Goal: Task Accomplishment & Management: Manage account settings

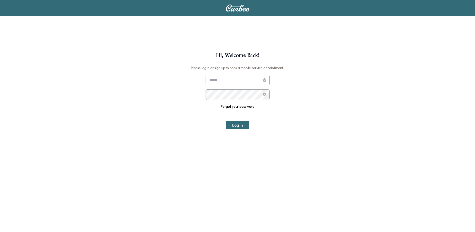
type input "**********"
click at [235, 123] on button "Log In" at bounding box center [237, 125] width 23 height 8
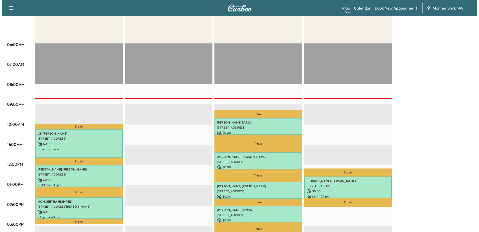
scroll to position [100, 0]
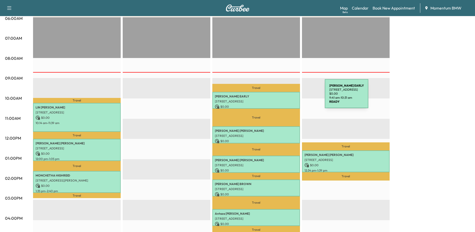
click at [287, 96] on p "[PERSON_NAME] EARLY" at bounding box center [256, 96] width 83 height 4
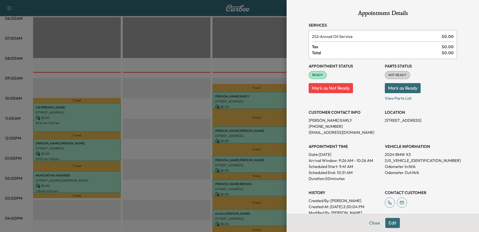
click at [394, 160] on p "[US_VEHICLE_IDENTIFICATION_NUMBER]" at bounding box center [421, 160] width 72 height 6
copy p "[US_VEHICLE_IDENTIFICATION_NUMBER]"
drag, startPoint x: 377, startPoint y: 119, endPoint x: 415, endPoint y: 118, distance: 37.9
click at [415, 118] on div "Appointment Status READY Mark as Not Ready Parts Status NOT READY Mark as Ready…" at bounding box center [383, 140] width 148 height 162
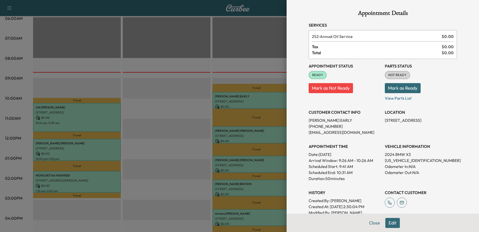
drag, startPoint x: 415, startPoint y: 118, endPoint x: 441, endPoint y: 138, distance: 32.8
click at [442, 138] on div "Appointment Status READY Mark as Not Ready Parts Status NOT READY Mark as Ready…" at bounding box center [383, 140] width 148 height 162
drag, startPoint x: 378, startPoint y: 120, endPoint x: 402, endPoint y: 123, distance: 24.3
click at [402, 123] on div "Appointment Status READY Mark as Not Ready Parts Status NOT READY Mark as Ready…" at bounding box center [383, 140] width 148 height 162
drag, startPoint x: 402, startPoint y: 123, endPoint x: 431, endPoint y: 136, distance: 31.6
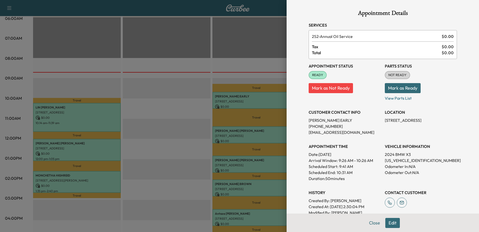
click at [432, 138] on div "Appointment Status READY Mark as Not Ready Parts Status NOT READY Mark as Ready…" at bounding box center [383, 140] width 148 height 162
drag, startPoint x: 382, startPoint y: 120, endPoint x: 422, endPoint y: 124, distance: 40.3
click at [422, 123] on p "[STREET_ADDRESS]" at bounding box center [421, 120] width 72 height 6
drag, startPoint x: 422, startPoint y: 124, endPoint x: 431, endPoint y: 138, distance: 16.3
click at [432, 138] on div "Appointment Status READY Mark as Not Ready Parts Status NOT READY Mark as Ready…" at bounding box center [383, 140] width 148 height 162
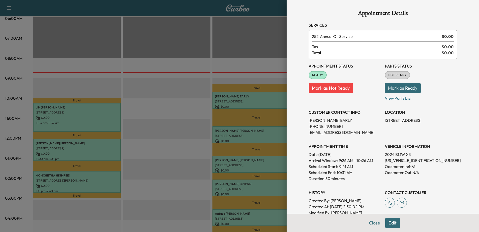
drag, startPoint x: 381, startPoint y: 121, endPoint x: 431, endPoint y: 124, distance: 50.2
click at [431, 124] on div "Appointment Status READY Mark as Not Ready Parts Status NOT READY Mark as Ready…" at bounding box center [383, 140] width 148 height 162
drag, startPoint x: 431, startPoint y: 124, endPoint x: 428, endPoint y: 116, distance: 9.1
copy p "[STREET_ADDRESS]"
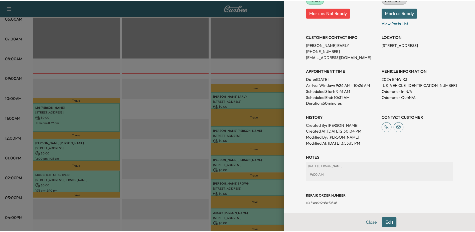
scroll to position [50, 0]
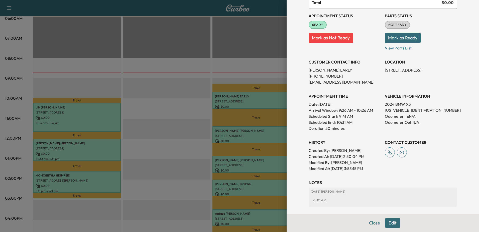
click at [371, 221] on button "Close" at bounding box center [375, 223] width 18 height 10
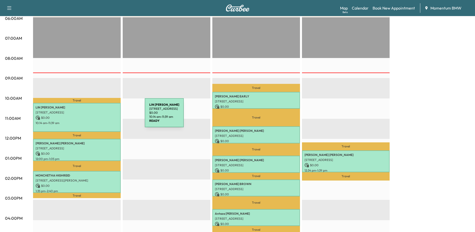
click at [107, 116] on p "$ 0.00" at bounding box center [77, 117] width 83 height 5
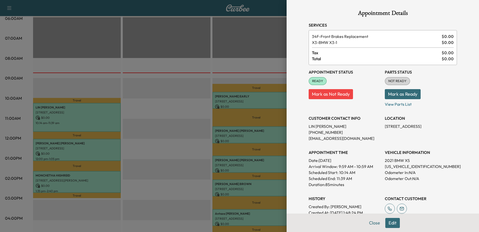
click at [389, 165] on p "[US_VEHICLE_IDENTIFICATION_NUMBER]" at bounding box center [421, 166] width 72 height 6
copy p "[US_VEHICLE_IDENTIFICATION_NUMBER]"
click at [373, 221] on button "Close" at bounding box center [375, 223] width 18 height 10
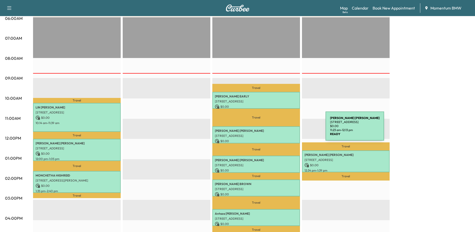
click at [288, 129] on p "[PERSON_NAME]" at bounding box center [256, 131] width 83 height 4
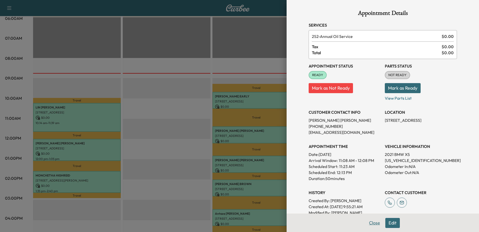
click at [369, 220] on button "Close" at bounding box center [375, 223] width 18 height 10
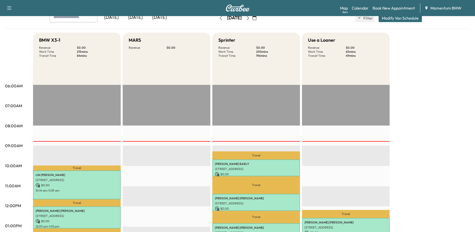
scroll to position [0, 0]
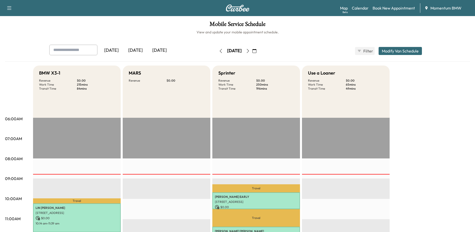
click at [257, 50] on icon "button" at bounding box center [255, 51] width 4 height 4
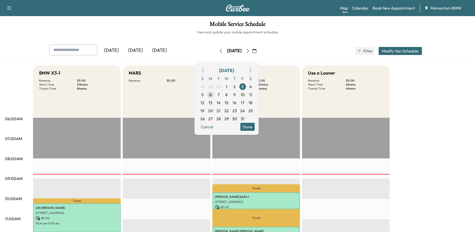
click at [212, 95] on span "6" at bounding box center [211, 94] width 2 height 6
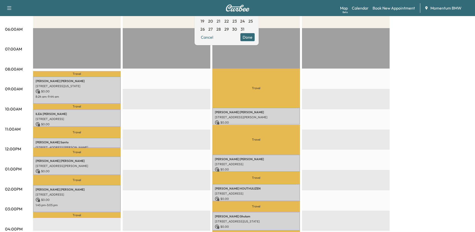
scroll to position [100, 0]
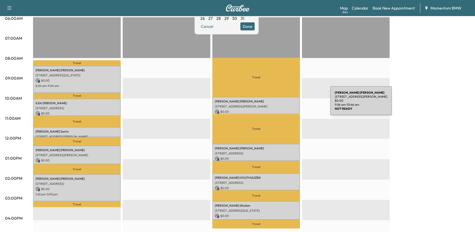
click at [293, 104] on p "[STREET_ADDRESS][PERSON_NAME]" at bounding box center [256, 106] width 83 height 4
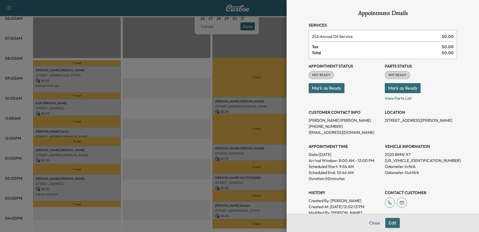
click at [391, 222] on button "Edit" at bounding box center [392, 223] width 15 height 10
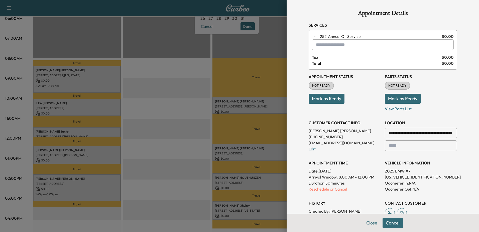
click at [321, 42] on input "text" at bounding box center [383, 44] width 142 height 11
type input "***"
click at [366, 221] on button "Close" at bounding box center [372, 223] width 18 height 10
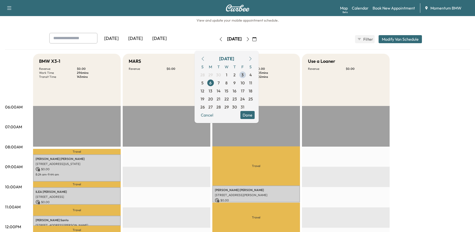
scroll to position [0, 0]
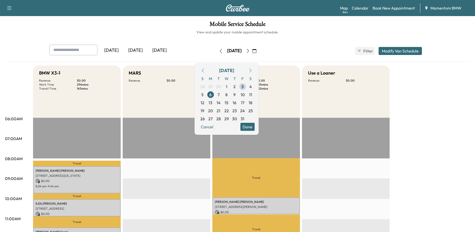
click at [307, 46] on div "[DATE] [DATE] [DATE] [DATE] October 2025 S M T W T F S 28 29 30 1 2 3 4 5 6 7 8…" at bounding box center [237, 51] width 385 height 13
click at [255, 128] on button "Done" at bounding box center [248, 127] width 14 height 8
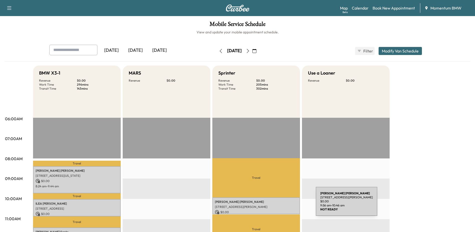
click at [278, 204] on p "[STREET_ADDRESS][PERSON_NAME]" at bounding box center [256, 206] width 83 height 4
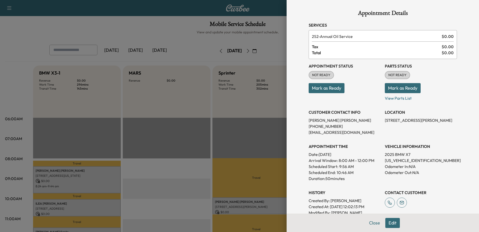
click at [387, 225] on button "Edit" at bounding box center [392, 223] width 15 height 10
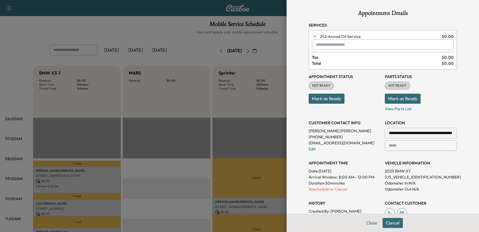
click at [316, 43] on div at bounding box center [317, 45] width 6 height 6
type input "***"
click at [367, 223] on button "Close" at bounding box center [372, 223] width 18 height 10
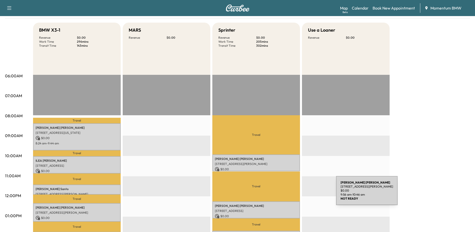
scroll to position [50, 0]
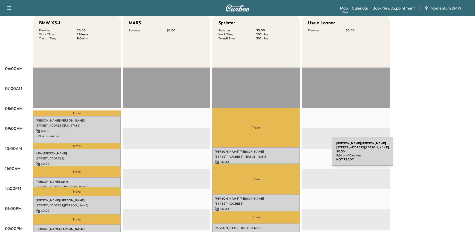
click at [294, 154] on p "[STREET_ADDRESS][PERSON_NAME]" at bounding box center [256, 156] width 83 height 4
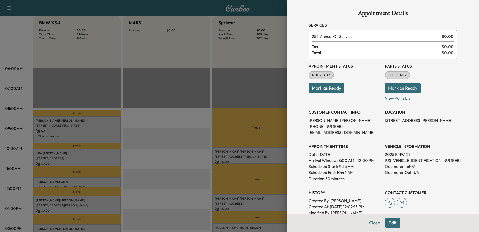
click at [392, 223] on button "Edit" at bounding box center [392, 223] width 15 height 10
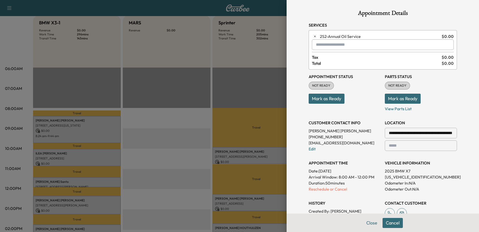
click at [329, 43] on input "text" at bounding box center [383, 44] width 142 height 11
type input "***"
click at [366, 223] on button "Close" at bounding box center [372, 223] width 18 height 10
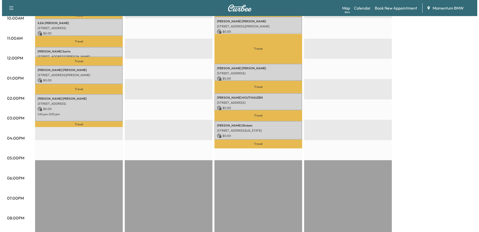
scroll to position [200, 0]
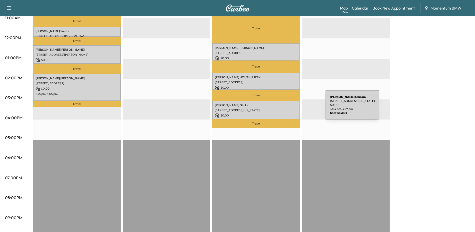
click at [288, 108] on p "[STREET_ADDRESS][US_STATE]" at bounding box center [256, 110] width 83 height 4
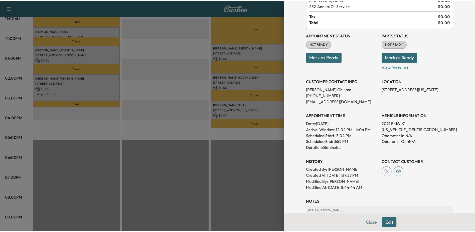
scroll to position [0, 0]
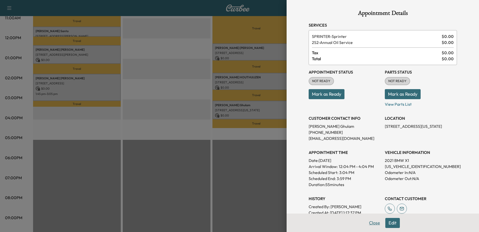
click at [369, 221] on button "Close" at bounding box center [375, 223] width 18 height 10
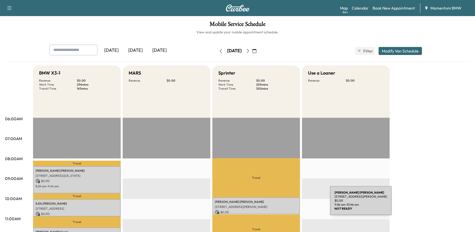
click at [294, 203] on div "[PERSON_NAME] [STREET_ADDRESS][PERSON_NAME] $ 0.00 9:56 am - 10:46 am" at bounding box center [257, 205] width 88 height 17
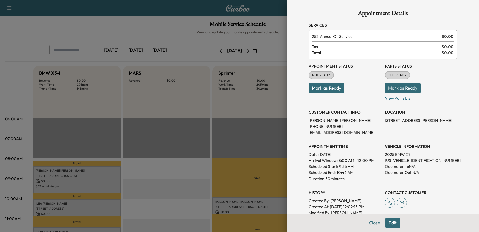
click at [370, 221] on button "Close" at bounding box center [375, 223] width 18 height 10
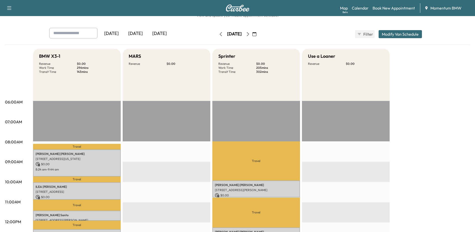
scroll to position [25, 0]
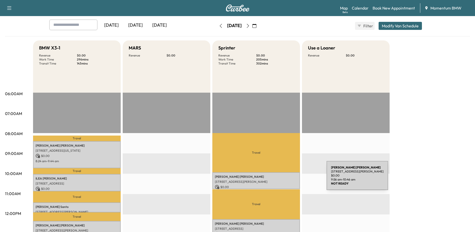
click at [289, 178] on div "[PERSON_NAME] [STREET_ADDRESS][PERSON_NAME] $ 0.00 9:56 am - 10:46 am" at bounding box center [257, 180] width 88 height 17
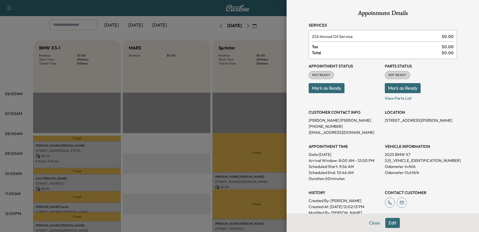
click at [386, 222] on button "Edit" at bounding box center [392, 223] width 15 height 10
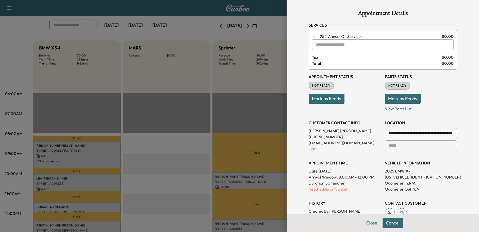
click at [320, 42] on input "text" at bounding box center [383, 44] width 142 height 11
type input "******"
drag, startPoint x: 329, startPoint y: 44, endPoint x: 312, endPoint y: 45, distance: 17.1
click at [312, 45] on div "******" at bounding box center [383, 44] width 142 height 11
type input "***"
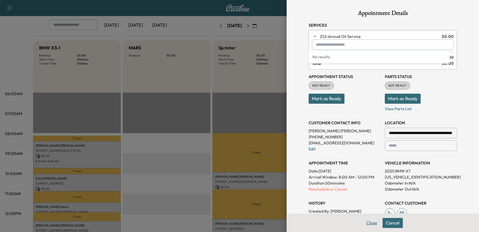
click at [368, 222] on button "Close" at bounding box center [372, 223] width 18 height 10
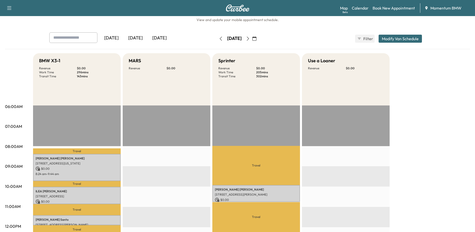
scroll to position [0, 0]
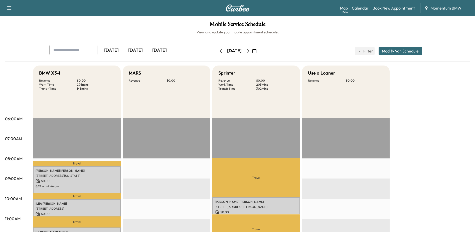
click at [139, 52] on div "[DATE]" at bounding box center [136, 51] width 24 height 12
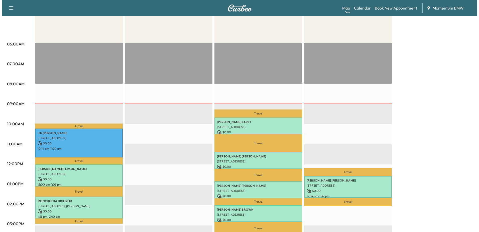
scroll to position [75, 0]
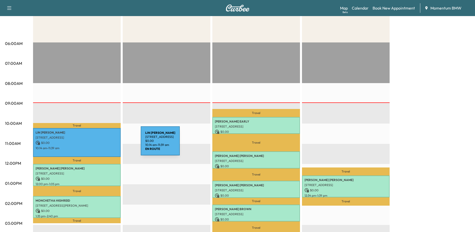
click at [104, 144] on p "$ 0.00" at bounding box center [77, 142] width 83 height 5
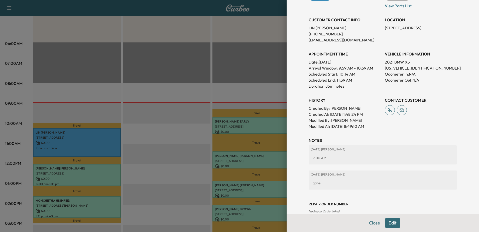
scroll to position [94, 0]
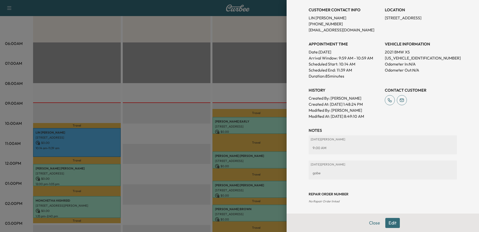
click at [390, 221] on button "Edit" at bounding box center [392, 223] width 15 height 10
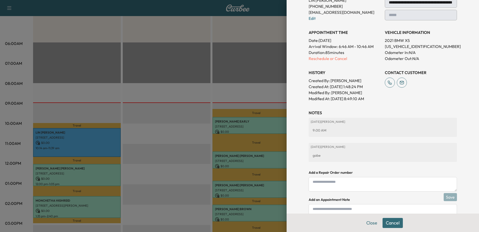
scroll to position [136, 0]
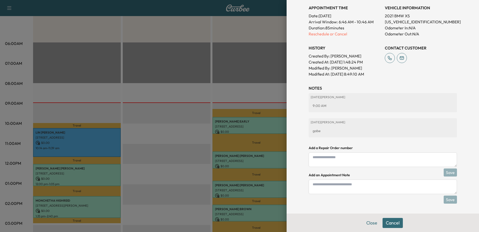
click at [322, 188] on textarea at bounding box center [383, 186] width 148 height 15
type textarea "**********"
click at [451, 199] on button "Save" at bounding box center [450, 199] width 13 height 8
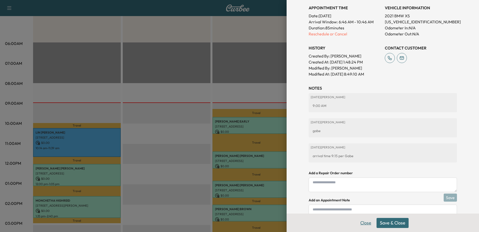
click at [363, 225] on button "Close" at bounding box center [366, 223] width 18 height 10
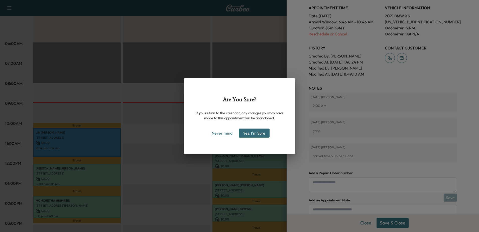
click at [223, 132] on button "Never mind" at bounding box center [222, 133] width 25 height 8
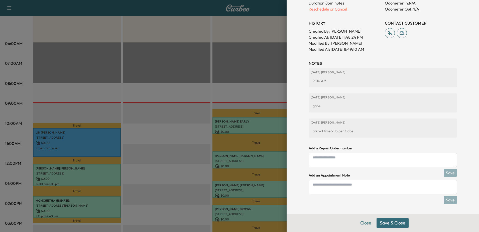
scroll to position [161, 0]
click at [395, 222] on button "Save & Close" at bounding box center [393, 223] width 32 height 10
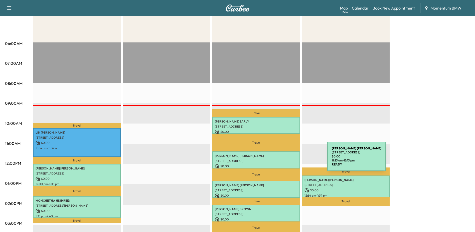
click at [290, 159] on p "[STREET_ADDRESS]" at bounding box center [256, 161] width 83 height 4
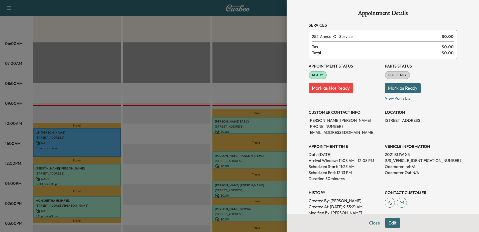
click at [390, 220] on button "Edit" at bounding box center [392, 223] width 15 height 10
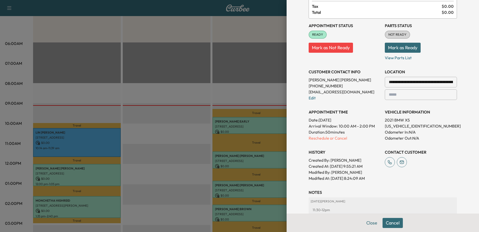
scroll to position [130, 0]
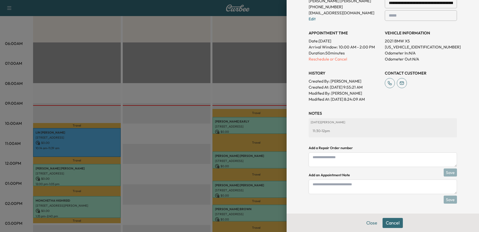
click at [318, 183] on textarea at bounding box center [383, 186] width 148 height 15
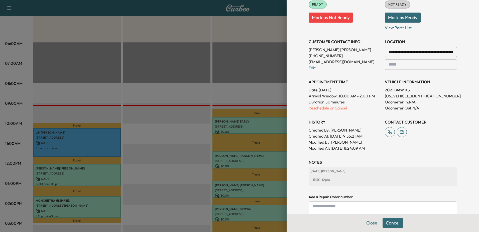
scroll to position [80, 0]
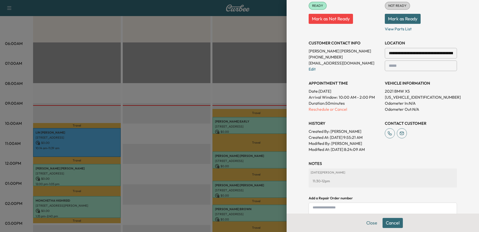
type textarea "**********"
drag, startPoint x: 304, startPoint y: 56, endPoint x: 321, endPoint y: 54, distance: 16.2
click at [321, 54] on div "**********" at bounding box center [383, 91] width 160 height 343
drag, startPoint x: 321, startPoint y: 54, endPoint x: 335, endPoint y: 58, distance: 14.8
click at [335, 58] on p "[PHONE_NUMBER]" at bounding box center [345, 57] width 72 height 6
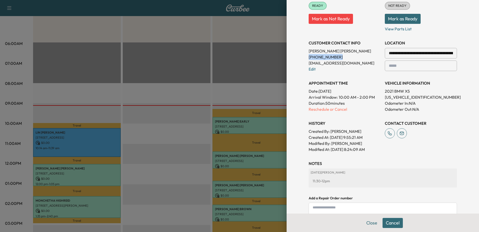
drag, startPoint x: 331, startPoint y: 56, endPoint x: 302, endPoint y: 55, distance: 28.3
click at [303, 55] on div "**********" at bounding box center [383, 91] width 160 height 343
drag, startPoint x: 302, startPoint y: 55, endPoint x: 317, endPoint y: 56, distance: 14.0
copy p "[PHONE_NUMBER]"
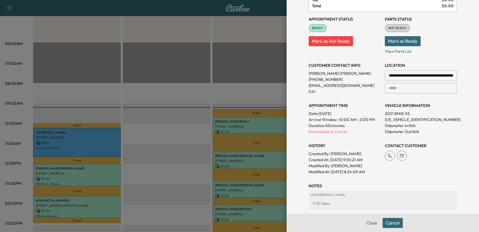
scroll to position [125, 0]
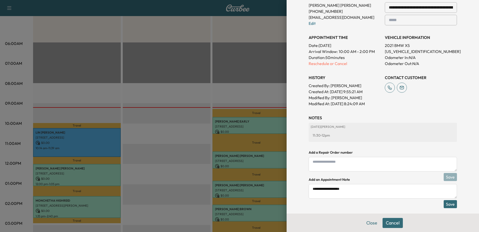
click at [358, 191] on textarea "**********" at bounding box center [383, 191] width 148 height 15
type textarea "**********"
click at [446, 203] on button "Save" at bounding box center [450, 204] width 13 height 8
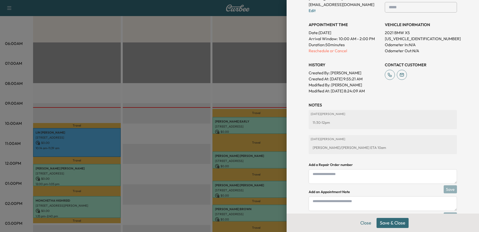
scroll to position [150, 0]
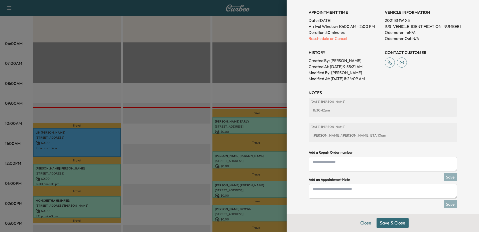
click at [392, 221] on button "Save & Close" at bounding box center [393, 223] width 32 height 10
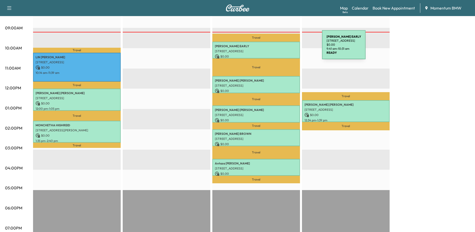
click at [285, 48] on div "[PERSON_NAME] EARLY [STREET_ADDRESS] $ 0.00 9:41 am - 10:31 am" at bounding box center [257, 50] width 88 height 17
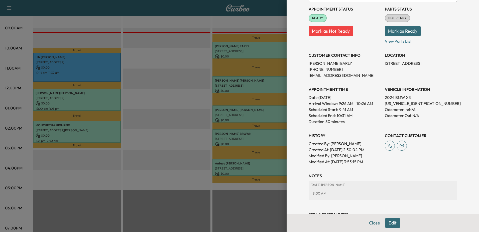
scroll to position [77, 0]
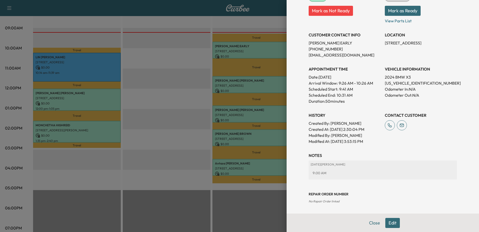
click at [391, 223] on button "Edit" at bounding box center [392, 223] width 15 height 10
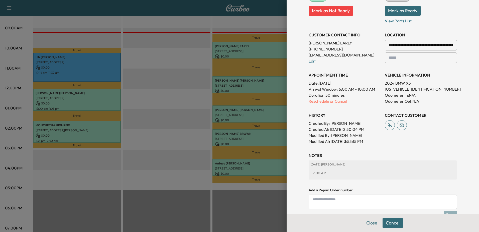
click at [328, 204] on textarea at bounding box center [383, 201] width 148 height 15
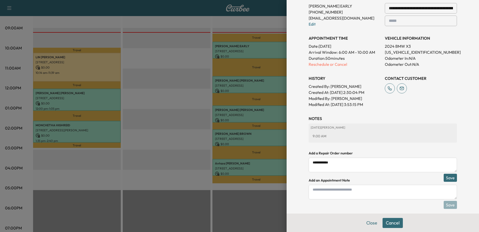
scroll to position [130, 0]
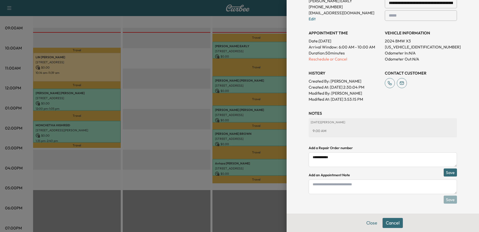
drag, startPoint x: 335, startPoint y: 157, endPoint x: 309, endPoint y: 160, distance: 26.2
click at [309, 160] on textarea "**********" at bounding box center [383, 159] width 148 height 15
type textarea "**********"
click at [315, 185] on textarea at bounding box center [383, 186] width 148 height 15
paste textarea "**********"
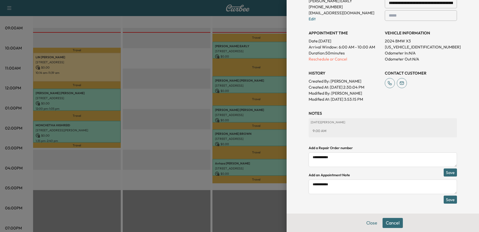
type textarea "**********"
drag, startPoint x: 338, startPoint y: 155, endPoint x: 294, endPoint y: 159, distance: 43.3
click at [294, 159] on div "**********" at bounding box center [383, 116] width 192 height 232
click at [446, 199] on button "Save" at bounding box center [450, 199] width 13 height 8
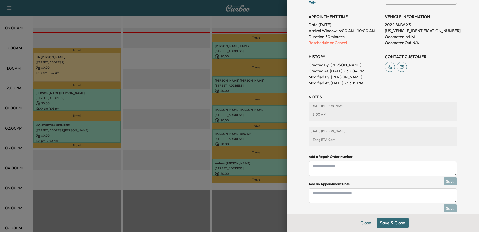
scroll to position [155, 0]
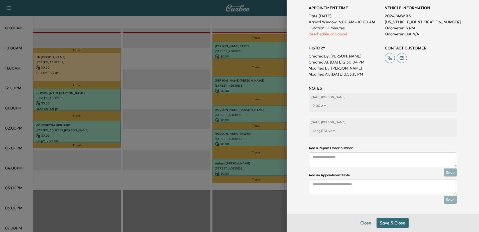
click at [389, 222] on button "Save & Close" at bounding box center [393, 223] width 32 height 10
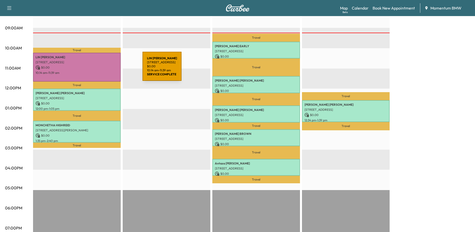
click at [105, 69] on div "[PERSON_NAME] [PERSON_NAME] [STREET_ADDRESS] $ 0.00 10:14 am - 11:39 am" at bounding box center [77, 67] width 88 height 29
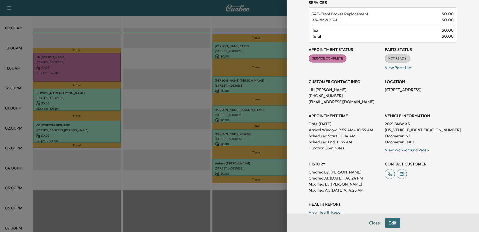
scroll to position [125, 0]
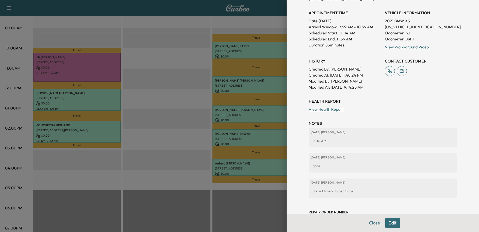
click at [370, 223] on button "Close" at bounding box center [375, 223] width 18 height 10
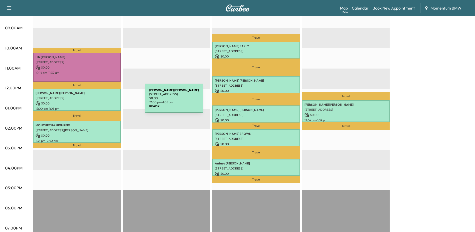
click at [107, 101] on p "$ 0.00" at bounding box center [77, 103] width 83 height 5
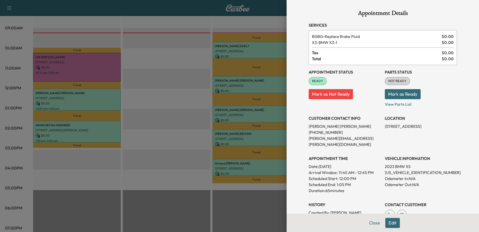
click at [401, 169] on p "[US_VEHICLE_IDENTIFICATION_NUMBER]" at bounding box center [421, 172] width 72 height 6
copy p "[US_VEHICLE_IDENTIFICATION_NUMBER]"
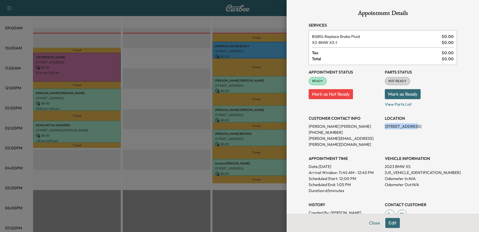
drag, startPoint x: 380, startPoint y: 126, endPoint x: 409, endPoint y: 127, distance: 29.8
click at [409, 127] on div "Appointment Status READY Mark as Not Ready Parts Status NOT READY Mark as Ready…" at bounding box center [383, 149] width 148 height 168
copy p "4532 Mimosa Dr"
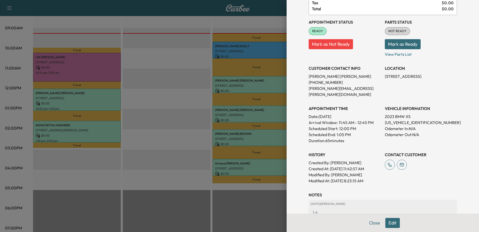
scroll to position [86, 0]
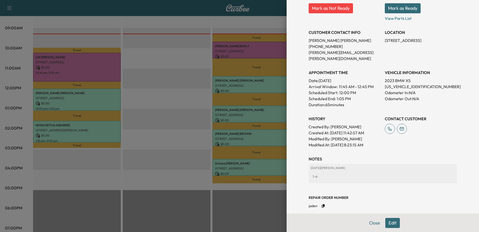
click at [372, 222] on button "Close" at bounding box center [375, 223] width 18 height 10
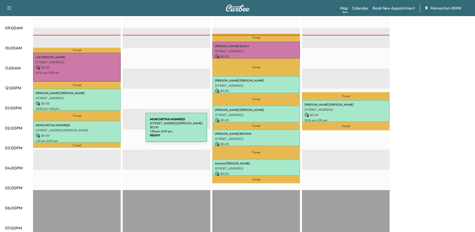
click at [108, 130] on p "[STREET_ADDRESS][PERSON_NAME]" at bounding box center [77, 130] width 83 height 4
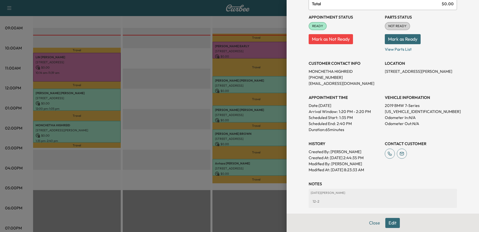
scroll to position [50, 0]
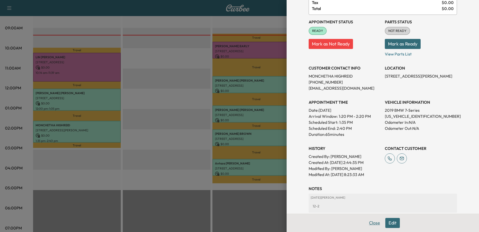
click at [373, 224] on button "Close" at bounding box center [375, 223] width 18 height 10
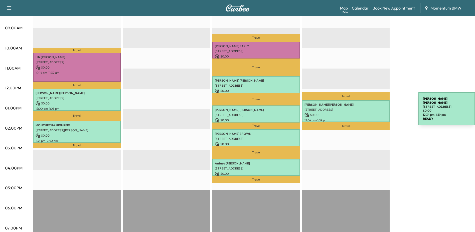
click at [381, 110] on p "[STREET_ADDRESS]" at bounding box center [346, 110] width 83 height 4
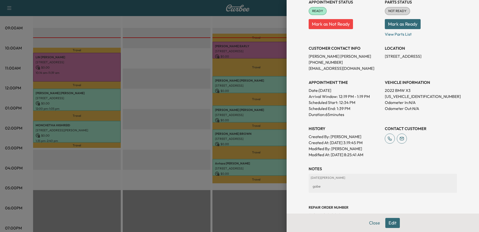
scroll to position [58, 0]
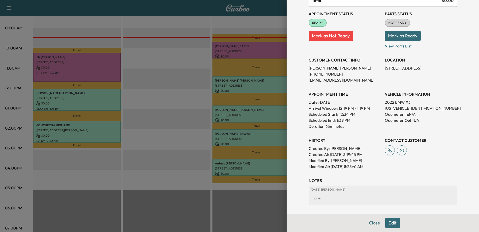
click at [370, 223] on button "Close" at bounding box center [375, 223] width 18 height 10
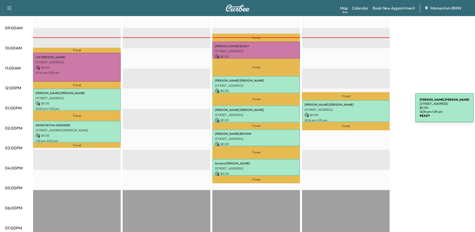
click at [378, 111] on div "[PERSON_NAME] [STREET_ADDRESS] $ 0.00 12:34 pm - 1:39 pm" at bounding box center [346, 111] width 88 height 22
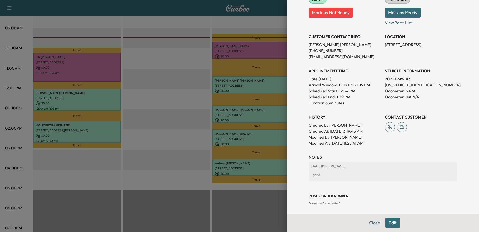
scroll to position [83, 0]
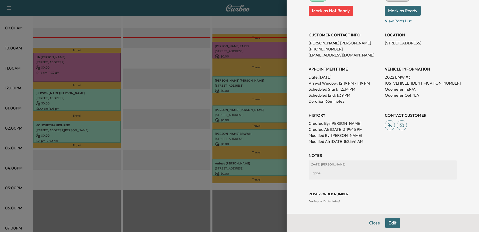
click at [373, 223] on button "Close" at bounding box center [375, 223] width 18 height 10
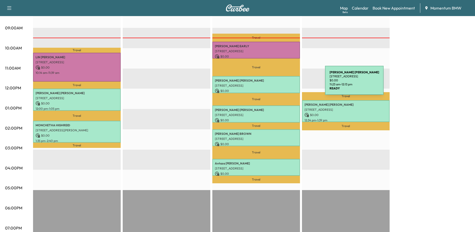
click at [289, 83] on p "[STREET_ADDRESS]" at bounding box center [256, 85] width 83 height 4
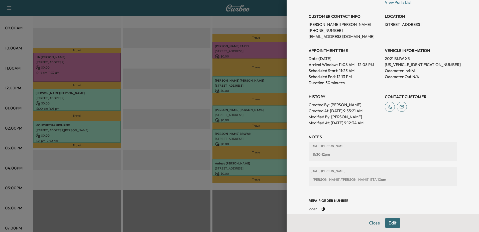
scroll to position [105, 0]
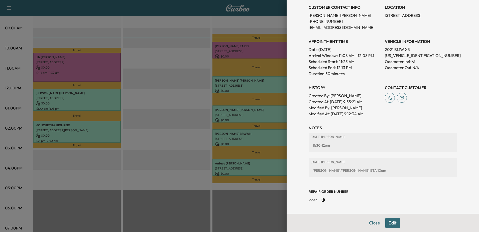
click at [373, 223] on button "Close" at bounding box center [375, 223] width 18 height 10
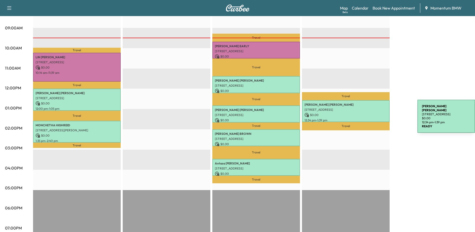
click at [380, 118] on p "12:34 pm - 1:39 pm" at bounding box center [346, 120] width 83 height 4
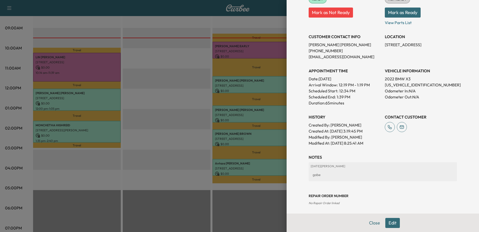
scroll to position [83, 0]
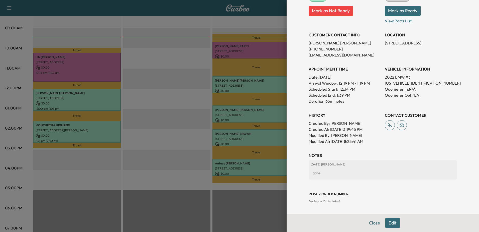
click at [101, 68] on div at bounding box center [239, 116] width 479 height 232
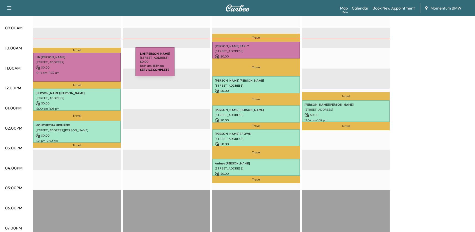
click at [98, 65] on p "$ 0.00" at bounding box center [77, 67] width 83 height 5
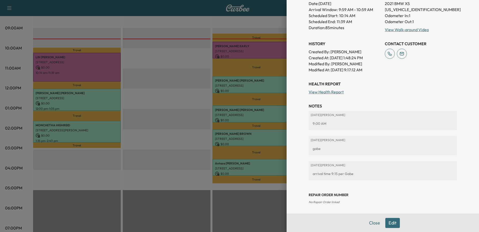
scroll to position [143, 0]
click at [371, 223] on button "Close" at bounding box center [375, 223] width 18 height 10
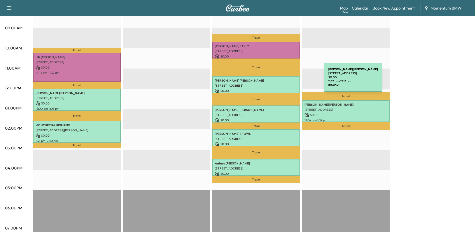
click at [286, 80] on p "[PERSON_NAME]" at bounding box center [256, 80] width 83 height 4
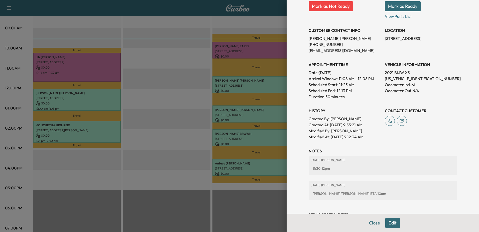
scroll to position [105, 0]
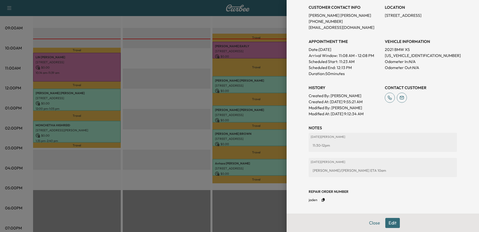
click at [368, 221] on button "Close" at bounding box center [375, 223] width 18 height 10
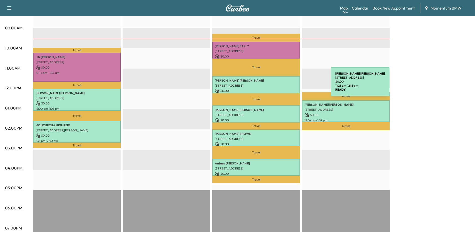
click at [293, 84] on p "[STREET_ADDRESS]" at bounding box center [256, 85] width 83 height 4
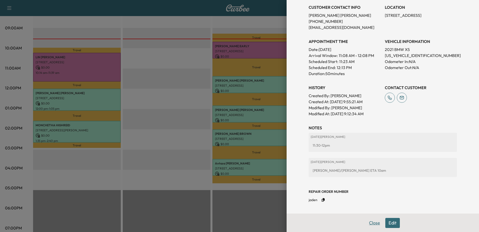
click at [371, 222] on button "Close" at bounding box center [375, 223] width 18 height 10
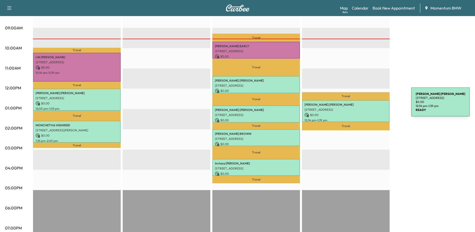
drag, startPoint x: 374, startPoint y: 105, endPoint x: 374, endPoint y: 108, distance: 3.0
click at [374, 108] on div "[PERSON_NAME] [STREET_ADDRESS] $ 0.00 12:34 pm - 1:39 pm" at bounding box center [346, 111] width 88 height 22
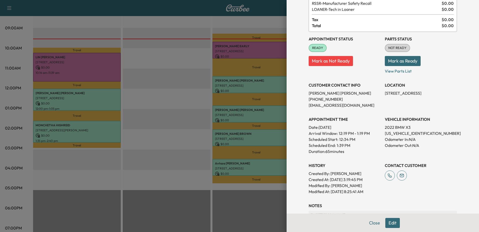
scroll to position [83, 0]
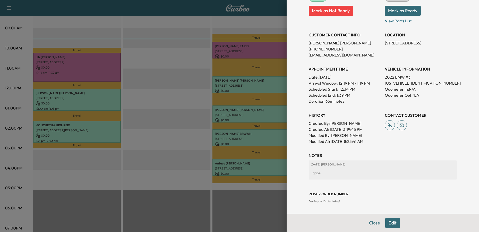
click at [370, 222] on button "Close" at bounding box center [375, 223] width 18 height 10
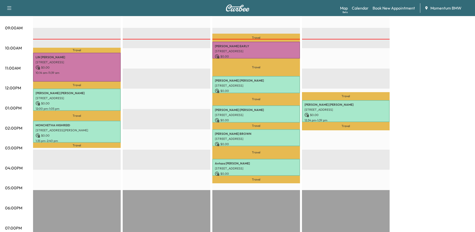
click at [408, 141] on div "BMW X3-1 Revenue $ 0.00 Work Time 215 mins Transit Time 84 mins Travel [PERSON_…" at bounding box center [251, 103] width 437 height 376
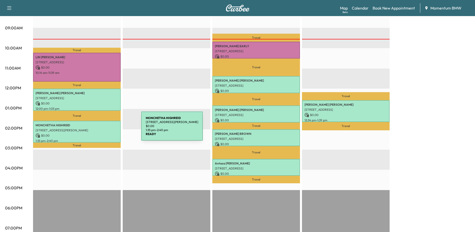
click at [104, 129] on p "[STREET_ADDRESS][PERSON_NAME]" at bounding box center [77, 130] width 83 height 4
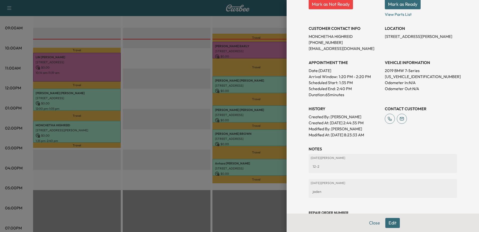
scroll to position [100, 0]
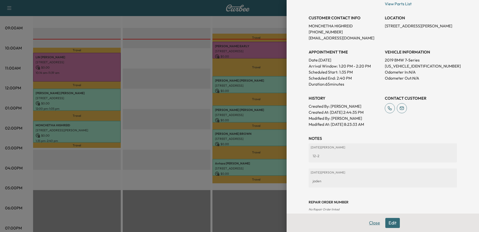
click at [370, 222] on button "Close" at bounding box center [375, 223] width 18 height 10
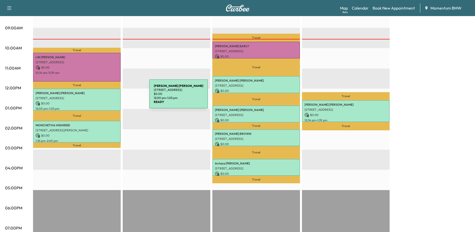
drag, startPoint x: 112, startPoint y: 97, endPoint x: 115, endPoint y: 98, distance: 3.2
click at [115, 98] on p "[STREET_ADDRESS]" at bounding box center [77, 98] width 83 height 4
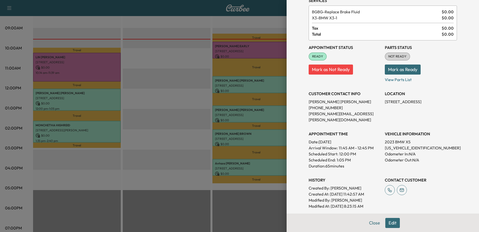
scroll to position [86, 0]
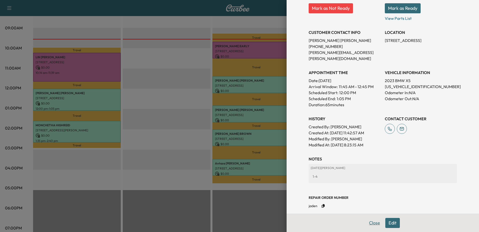
click at [369, 222] on button "Close" at bounding box center [375, 223] width 18 height 10
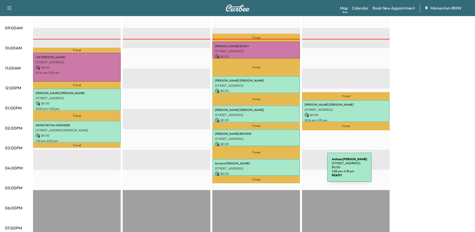
click at [290, 171] on p "$ 0.00" at bounding box center [256, 173] width 83 height 5
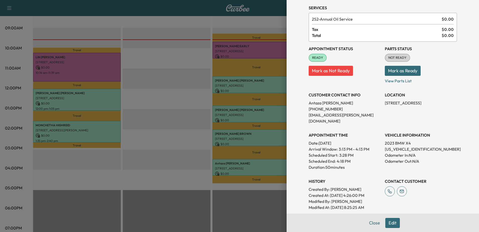
scroll to position [100, 0]
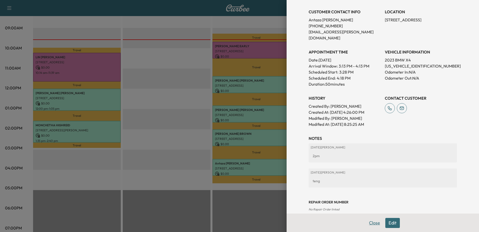
click at [369, 222] on button "Close" at bounding box center [375, 223] width 18 height 10
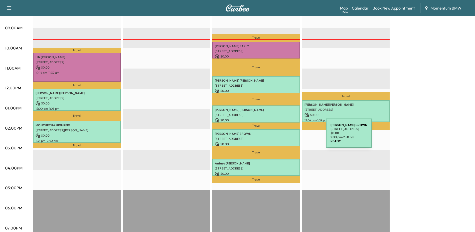
click at [289, 137] on p "[STREET_ADDRESS]" at bounding box center [256, 139] width 83 height 4
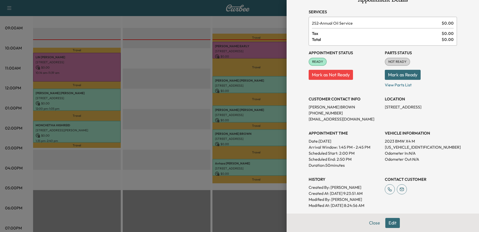
scroll to position [0, 0]
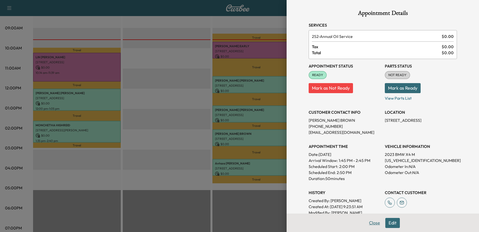
click at [371, 221] on button "Close" at bounding box center [375, 223] width 18 height 10
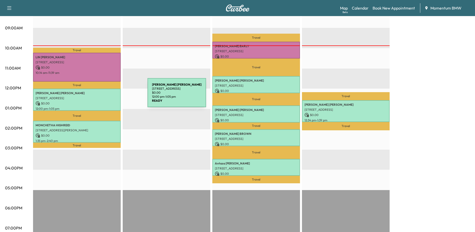
click at [110, 96] on p "[STREET_ADDRESS]" at bounding box center [77, 98] width 83 height 4
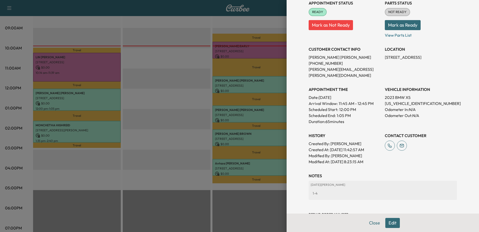
scroll to position [86, 0]
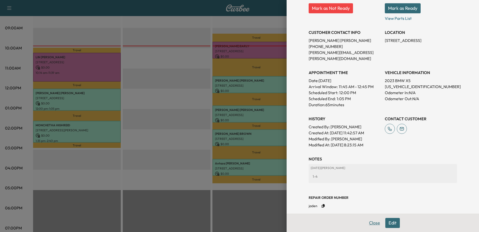
click at [371, 222] on button "Close" at bounding box center [375, 223] width 18 height 10
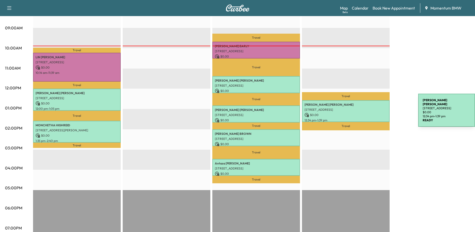
click at [381, 113] on p "$ 0.00" at bounding box center [346, 115] width 83 height 5
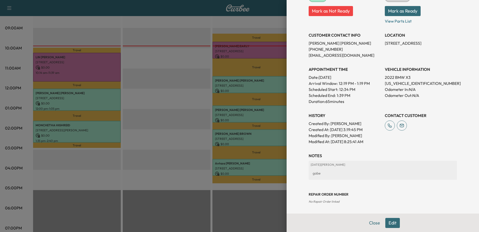
scroll to position [83, 0]
click at [372, 223] on button "Close" at bounding box center [375, 223] width 18 height 10
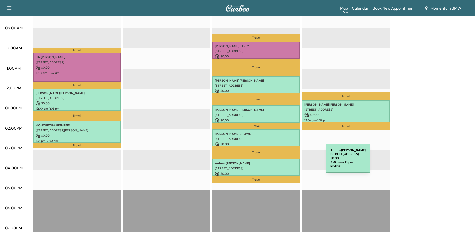
click at [288, 161] on p "[PERSON_NAME]" at bounding box center [256, 163] width 83 height 4
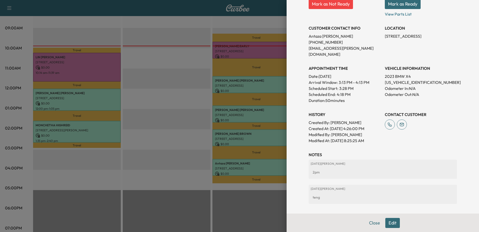
scroll to position [100, 0]
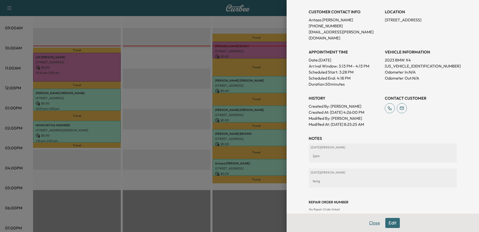
click at [368, 222] on button "Close" at bounding box center [375, 223] width 18 height 10
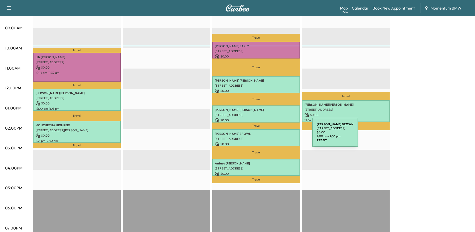
click at [275, 137] on p "[STREET_ADDRESS]" at bounding box center [256, 139] width 83 height 4
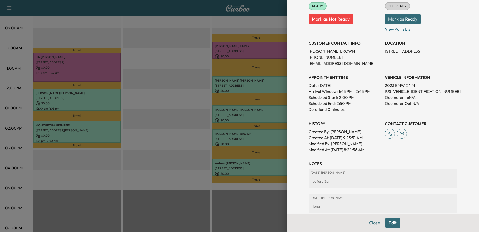
scroll to position [75, 0]
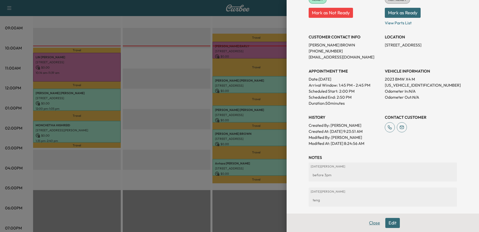
click at [370, 223] on button "Close" at bounding box center [375, 223] width 18 height 10
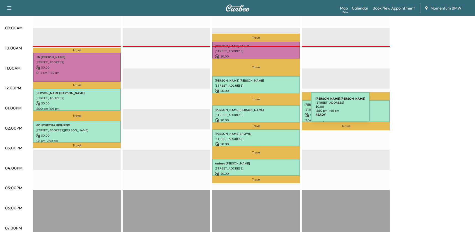
click at [274, 110] on p "[PERSON_NAME]" at bounding box center [256, 110] width 83 height 4
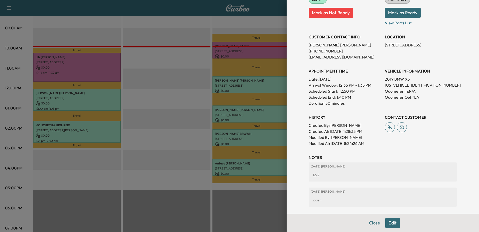
click at [373, 221] on button "Close" at bounding box center [375, 223] width 18 height 10
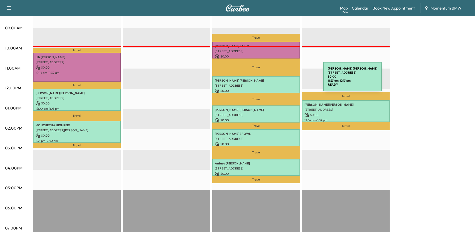
click at [286, 79] on p "[PERSON_NAME]" at bounding box center [256, 80] width 83 height 4
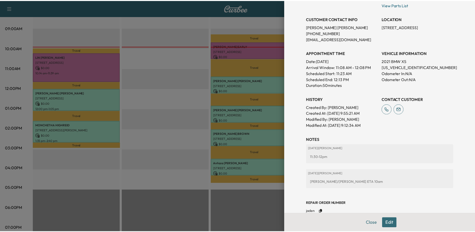
scroll to position [100, 0]
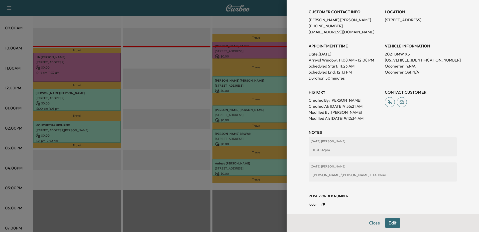
click at [373, 224] on button "Close" at bounding box center [375, 223] width 18 height 10
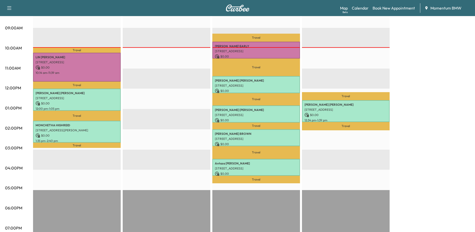
click at [414, 145] on div "BMW X3-1 Revenue $ 0.00 Work Time 215 mins Transit Time 84 mins Travel [PERSON_…" at bounding box center [251, 103] width 437 height 376
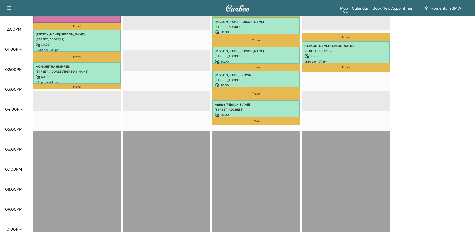
scroll to position [215, 0]
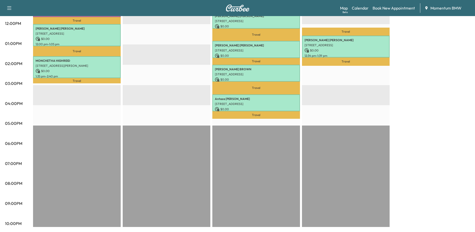
click at [416, 159] on div "BMW X3-1 Revenue $ 0.00 Work Time 215 mins Transit Time 84 mins Travel [PERSON_…" at bounding box center [251, 39] width 437 height 376
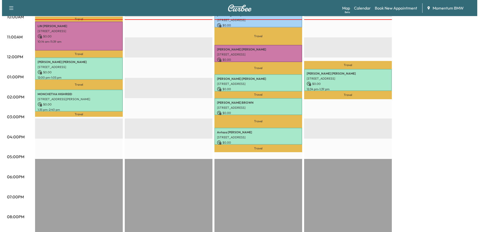
scroll to position [140, 0]
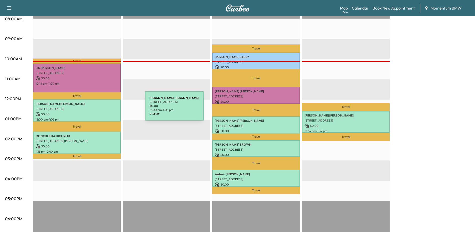
click at [108, 109] on p "[STREET_ADDRESS]" at bounding box center [77, 109] width 83 height 4
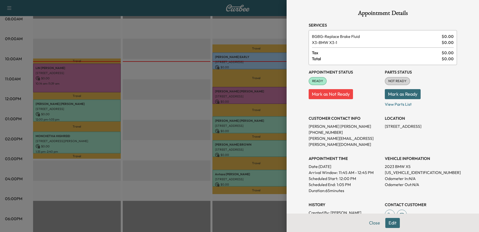
click at [111, 143] on div at bounding box center [239, 116] width 479 height 232
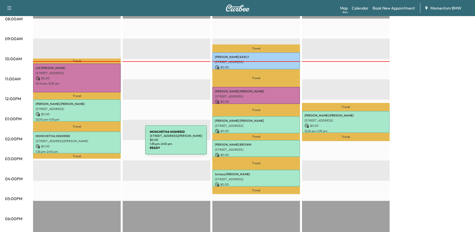
click at [108, 144] on p "$ 0.00" at bounding box center [77, 146] width 83 height 5
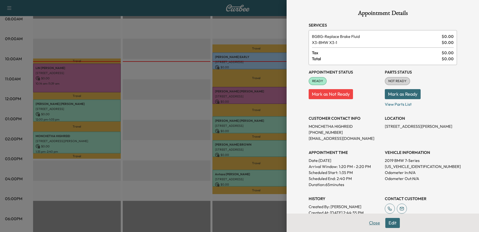
click at [373, 222] on button "Close" at bounding box center [375, 223] width 18 height 10
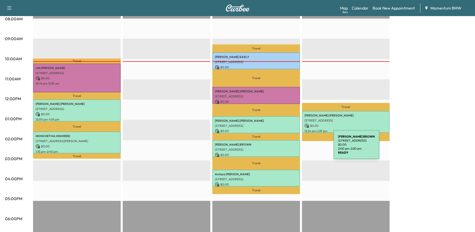
click at [296, 147] on p "[STREET_ADDRESS]" at bounding box center [256, 149] width 83 height 4
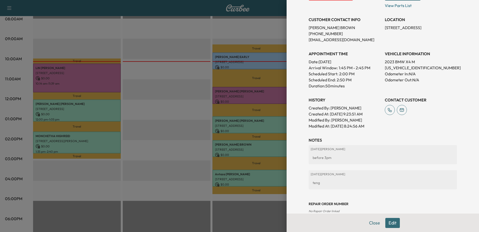
scroll to position [102, 0]
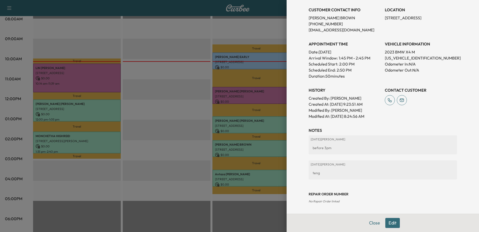
click at [392, 219] on button "Edit" at bounding box center [392, 223] width 15 height 10
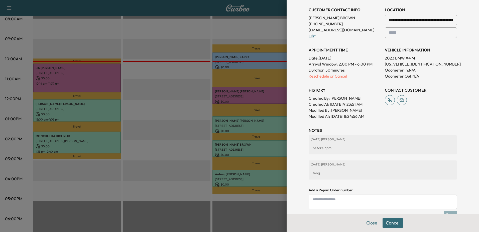
click at [327, 172] on div "teng" at bounding box center [383, 172] width 144 height 9
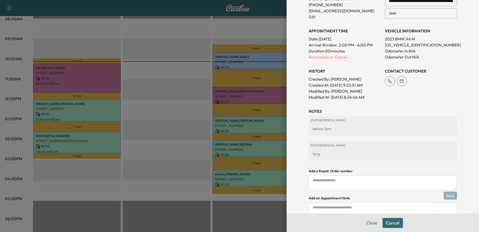
scroll to position [155, 0]
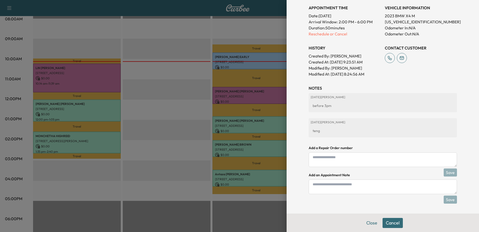
click at [322, 187] on textarea at bounding box center [383, 186] width 148 height 15
type textarea "**********"
click at [447, 197] on button "Save" at bounding box center [450, 199] width 13 height 8
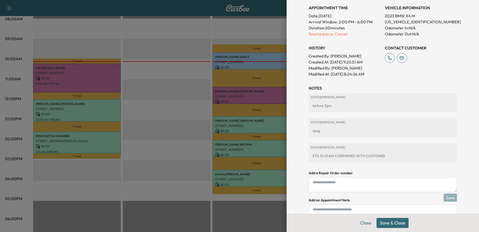
click at [393, 222] on button "Save & Close" at bounding box center [393, 223] width 32 height 10
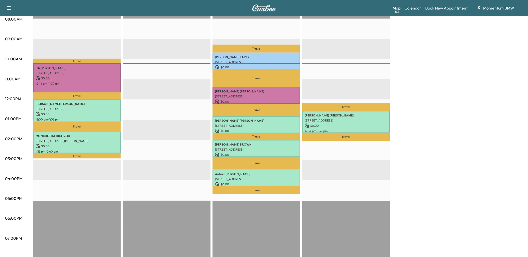
scroll to position [0, 0]
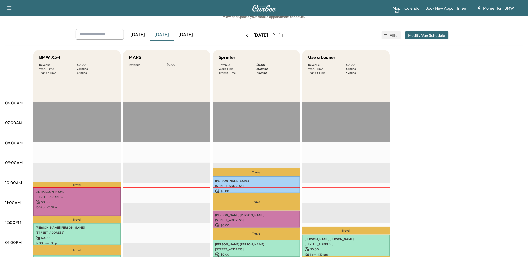
click at [475, 231] on div "BMW X3-1 Revenue $ 0.00 Work Time 215 mins Transit Time 84 mins Travel [PERSON_…" at bounding box center [278, 238] width 490 height 376
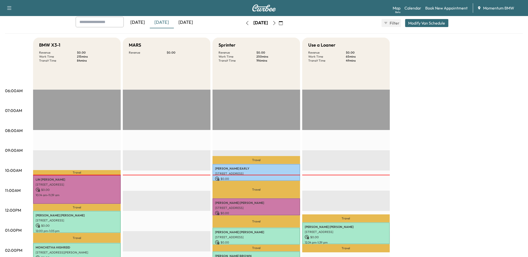
scroll to position [189, 0]
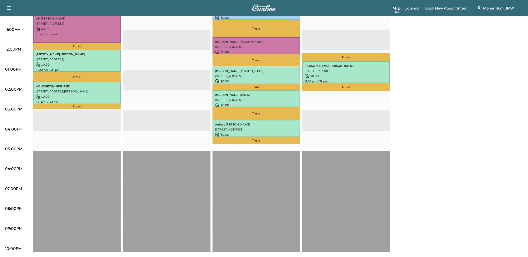
click at [452, 88] on div "BMW X3-1 Revenue $ 0.00 Work Time 215 mins Transit Time 84 mins Travel [PERSON_…" at bounding box center [278, 64] width 490 height 376
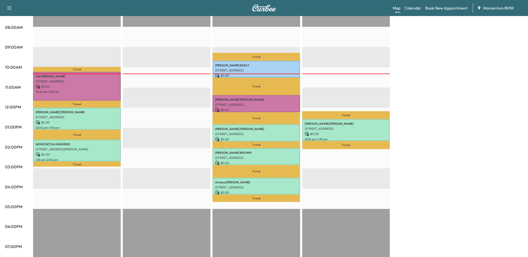
scroll to position [78, 0]
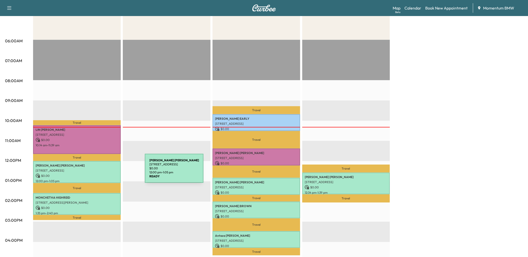
click at [107, 171] on div "[PERSON_NAME] [STREET_ADDRESS] $ 0.00 12:00 pm - 1:05 pm" at bounding box center [77, 172] width 88 height 22
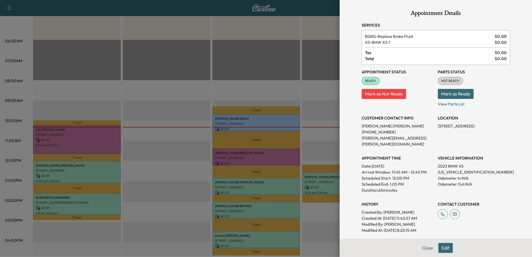
click at [104, 199] on div at bounding box center [266, 128] width 532 height 257
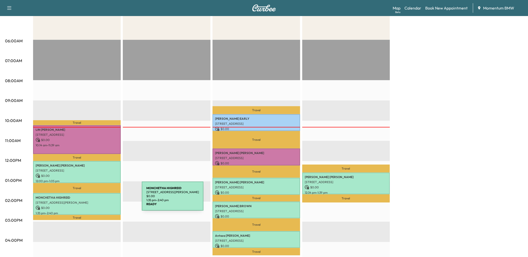
click at [104, 201] on p "[STREET_ADDRESS][PERSON_NAME]" at bounding box center [77, 203] width 83 height 4
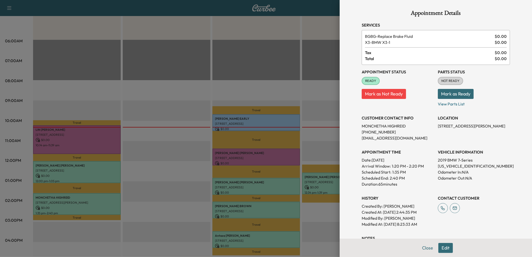
click at [116, 171] on div at bounding box center [266, 128] width 532 height 257
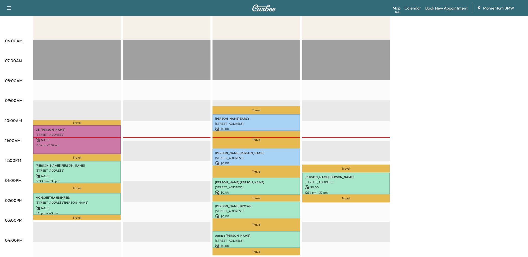
click at [442, 8] on link "Book New Appointment" at bounding box center [447, 8] width 42 height 6
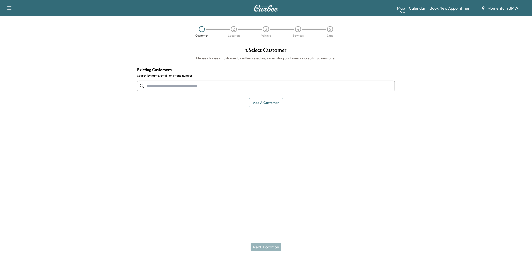
click at [275, 100] on button "Add a customer" at bounding box center [266, 102] width 34 height 9
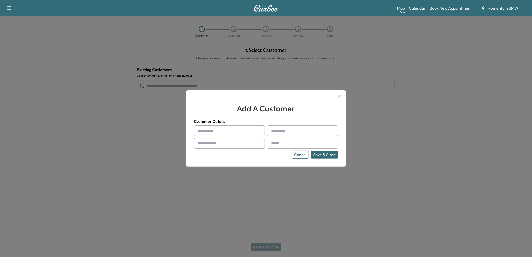
click at [207, 129] on input "text" at bounding box center [229, 131] width 71 height 11
paste input "****"
type input "****"
click at [280, 132] on input "text" at bounding box center [302, 131] width 71 height 11
click at [272, 131] on div at bounding box center [272, 131] width 6 height 6
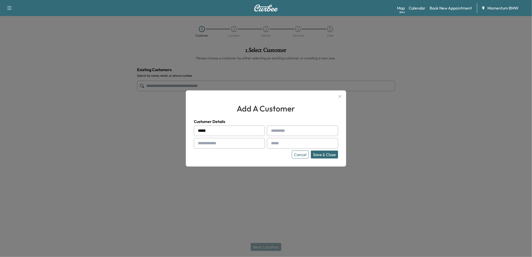
drag, startPoint x: 271, startPoint y: 131, endPoint x: 237, endPoint y: 128, distance: 34.7
click at [237, 128] on input "****" at bounding box center [229, 131] width 71 height 11
click at [284, 128] on input "text" at bounding box center [302, 131] width 71 height 11
paste input "*********"
type input "*********"
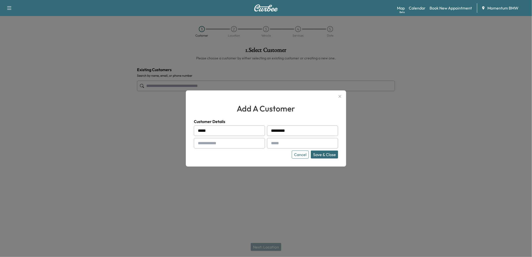
click at [229, 143] on input "text" at bounding box center [229, 143] width 71 height 11
click at [203, 142] on input "text" at bounding box center [229, 143] width 71 height 11
paste input "**********"
type input "**********"
click at [286, 144] on input "text" at bounding box center [302, 143] width 71 height 11
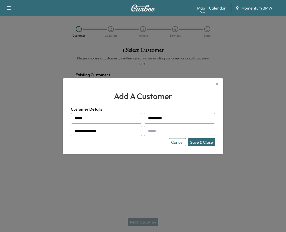
click at [156, 131] on input "text" at bounding box center [179, 131] width 71 height 11
paste input "**********"
type input "**********"
click at [202, 141] on button "Save & Close" at bounding box center [201, 142] width 27 height 8
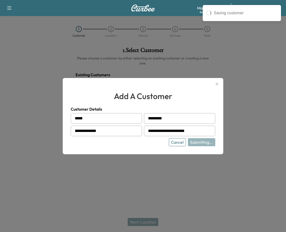
type input "**********"
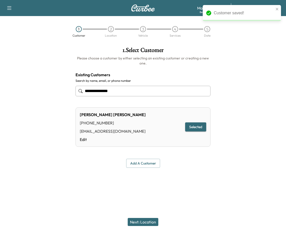
drag, startPoint x: 239, startPoint y: 68, endPoint x: 335, endPoint y: 29, distance: 103.7
click at [286, 29] on html "**********" at bounding box center [143, 116] width 286 height 232
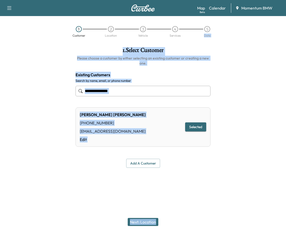
click at [256, 52] on div at bounding box center [249, 107] width 71 height 129
click at [245, 70] on div at bounding box center [249, 107] width 71 height 129
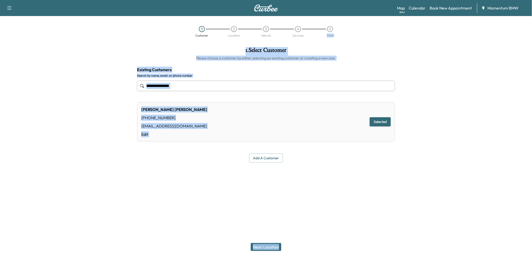
click at [422, 60] on div at bounding box center [465, 107] width 133 height 129
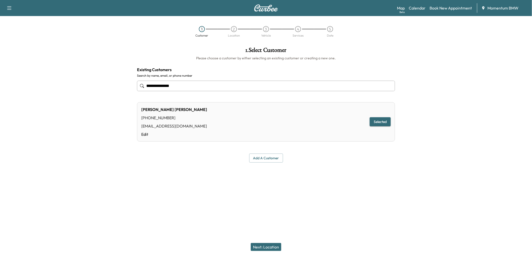
drag, startPoint x: 269, startPoint y: 246, endPoint x: 284, endPoint y: 176, distance: 71.8
click at [271, 231] on button "Next: Location" at bounding box center [266, 247] width 31 height 8
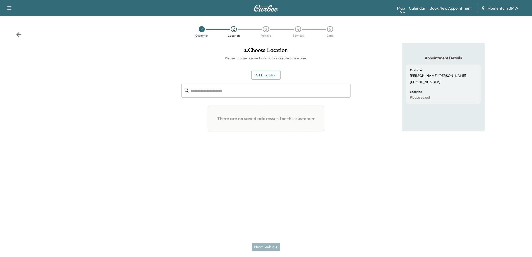
click at [267, 75] on button "Add Location" at bounding box center [266, 75] width 29 height 9
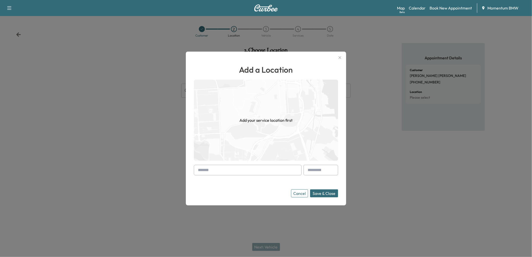
click at [199, 171] on div at bounding box center [199, 170] width 6 height 6
click at [203, 169] on input "text" at bounding box center [248, 170] width 108 height 11
paste input "**********"
click at [239, 180] on li "[STREET_ADDRESS]" at bounding box center [247, 181] width 107 height 10
type input "**********"
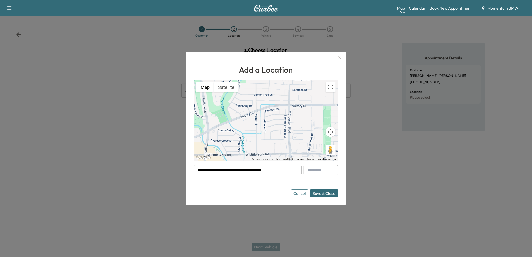
click at [324, 192] on button "Save & Close" at bounding box center [324, 193] width 28 height 8
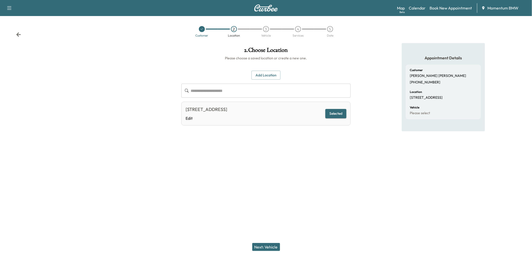
drag, startPoint x: 268, startPoint y: 247, endPoint x: 268, endPoint y: 240, distance: 6.5
click at [269, 231] on button "Next: Vehicle" at bounding box center [266, 247] width 28 height 8
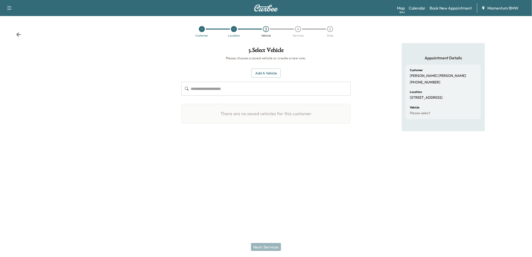
click at [268, 73] on button "Add a Vehicle" at bounding box center [266, 73] width 30 height 9
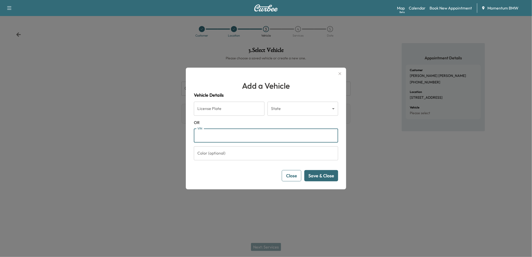
click at [221, 137] on input "VIN" at bounding box center [266, 136] width 144 height 14
paste input "**********"
type input "**********"
click at [321, 175] on button "Save & Close" at bounding box center [321, 175] width 34 height 11
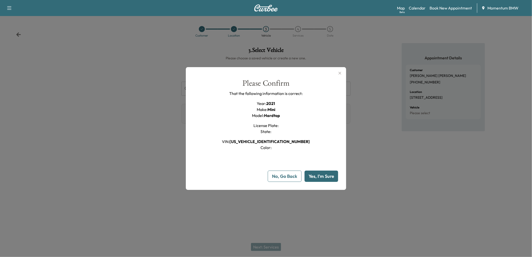
click at [323, 174] on button "Yes, I'm Sure" at bounding box center [322, 176] width 34 height 11
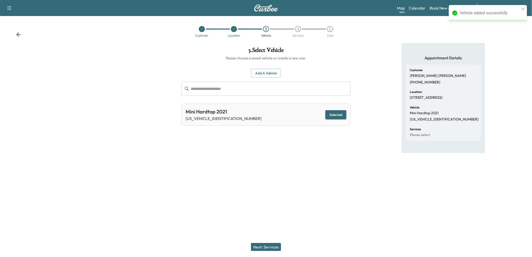
click at [271, 231] on button "Next: Services" at bounding box center [266, 247] width 30 height 8
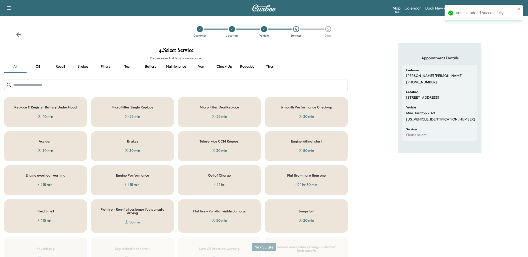
click at [153, 66] on button "Battery" at bounding box center [150, 67] width 23 height 12
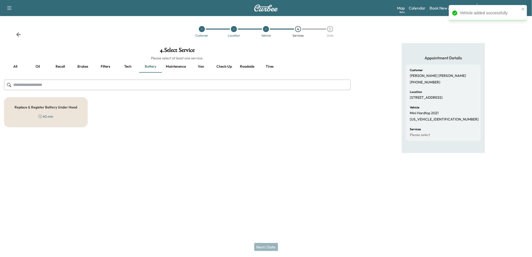
click at [69, 117] on div "Replace & Register Battery Under Hood 40 min" at bounding box center [46, 112] width 84 height 30
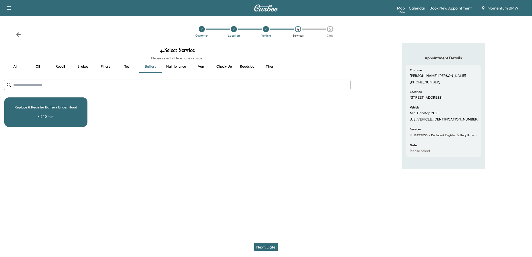
click at [266, 231] on button "Next: Date" at bounding box center [266, 247] width 24 height 8
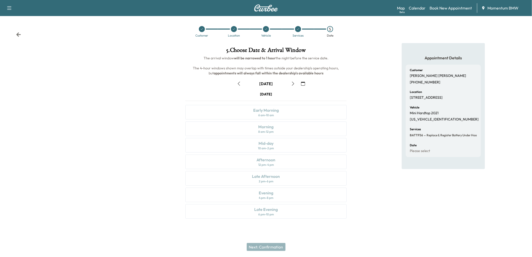
click at [238, 84] on icon "button" at bounding box center [239, 84] width 4 height 4
click at [281, 162] on div "Afternoon 12 pm - 4 pm" at bounding box center [265, 162] width 161 height 15
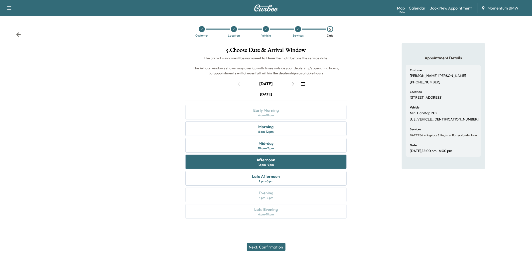
drag, startPoint x: 271, startPoint y: 248, endPoint x: 281, endPoint y: 242, distance: 11.9
click at [272, 231] on button "Next: Confirmation" at bounding box center [266, 247] width 39 height 8
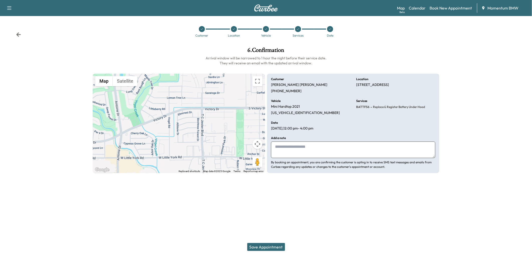
drag, startPoint x: 294, startPoint y: 149, endPoint x: 302, endPoint y: 146, distance: 8.8
click at [296, 148] on textarea at bounding box center [353, 150] width 164 height 17
type textarea "****"
click at [265, 231] on button "Save Appointment" at bounding box center [266, 247] width 38 height 8
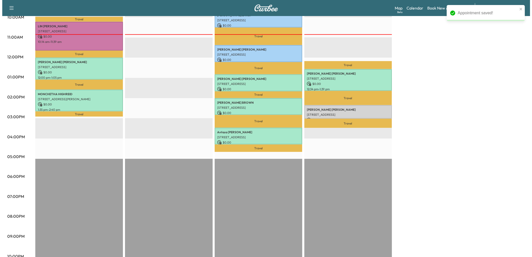
scroll to position [189, 0]
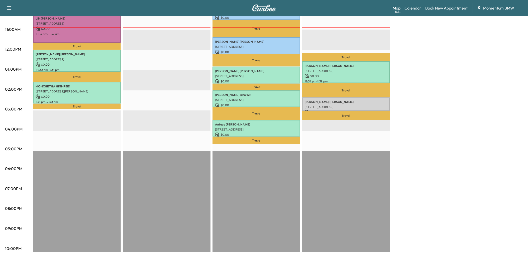
drag, startPoint x: 28, startPoint y: 1, endPoint x: 455, endPoint y: 189, distance: 467.2
click at [455, 189] on div "BMW X3-1 Revenue $ 0.00 Work Time 215 mins Transit Time 84 mins Travel [PERSON_…" at bounding box center [278, 64] width 490 height 376
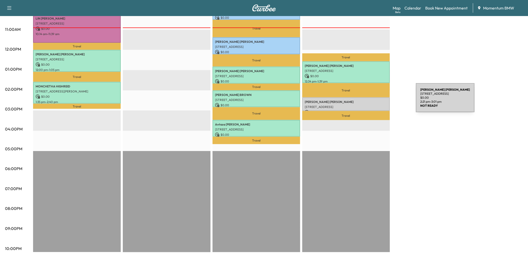
click at [378, 101] on p "[PERSON_NAME]" at bounding box center [346, 102] width 83 height 4
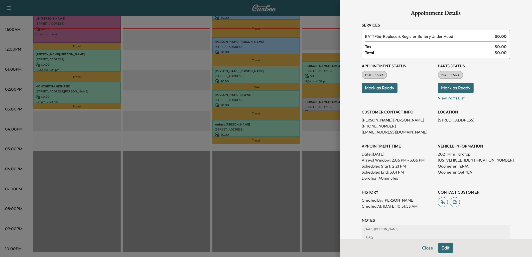
click at [375, 86] on button "Mark as Ready" at bounding box center [380, 88] width 36 height 10
click at [475, 221] on h3 "NOTES" at bounding box center [436, 220] width 148 height 6
click at [445, 231] on button "Edit" at bounding box center [446, 248] width 15 height 10
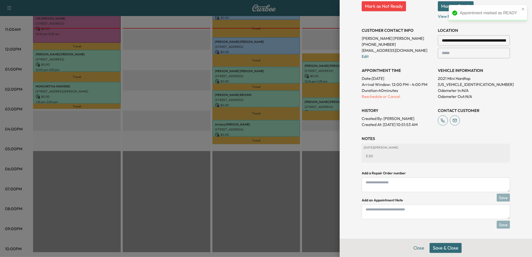
scroll to position [93, 0]
click at [385, 212] on textarea at bounding box center [436, 212] width 148 height 15
type textarea "*"
type textarea "*******"
click at [475, 223] on button "Save" at bounding box center [503, 225] width 13 height 8
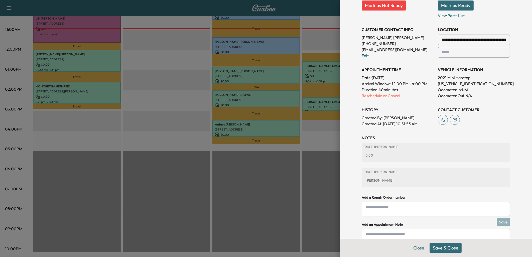
click at [441, 231] on button "Save & Close" at bounding box center [446, 248] width 32 height 10
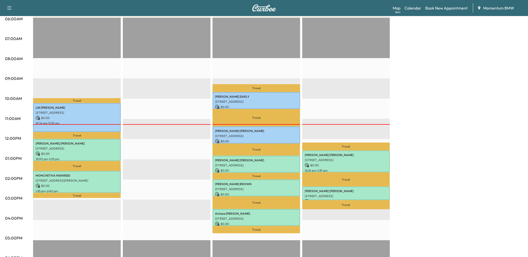
scroll to position [106, 0]
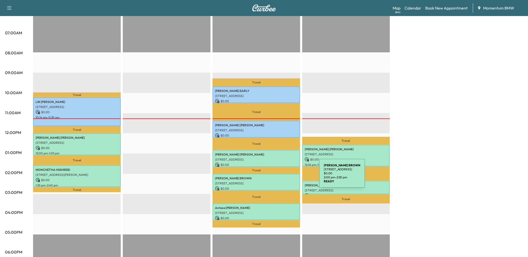
click at [282, 176] on p "[PERSON_NAME]" at bounding box center [256, 178] width 83 height 4
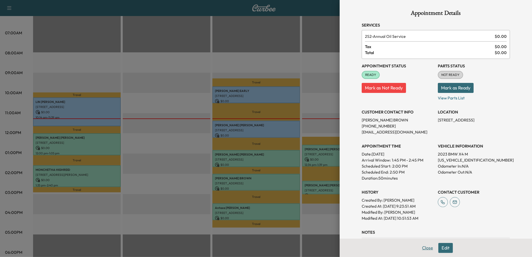
click at [423, 231] on button "Close" at bounding box center [428, 248] width 18 height 10
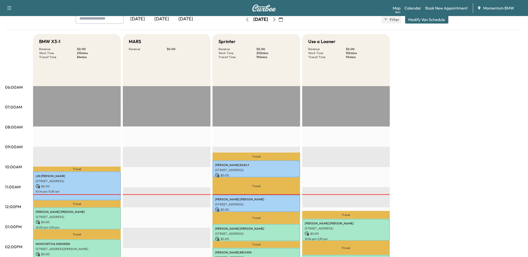
scroll to position [22, 0]
